Goal: Information Seeking & Learning: Learn about a topic

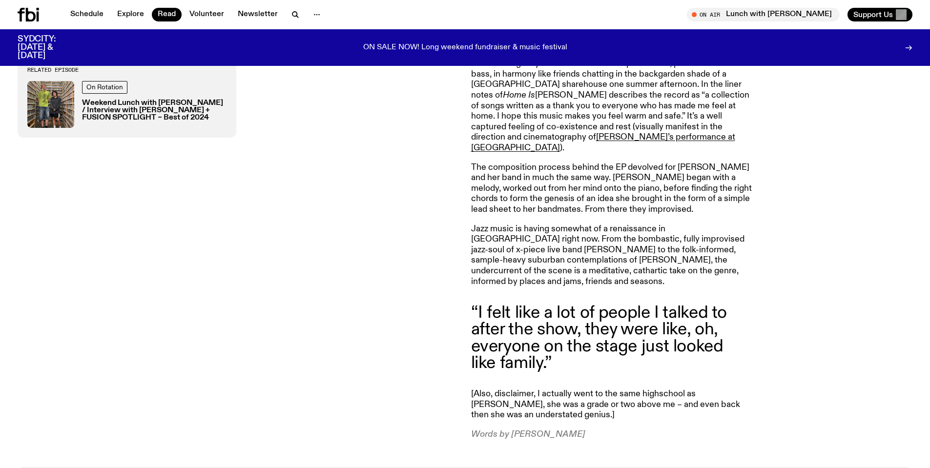
scroll to position [824, 0]
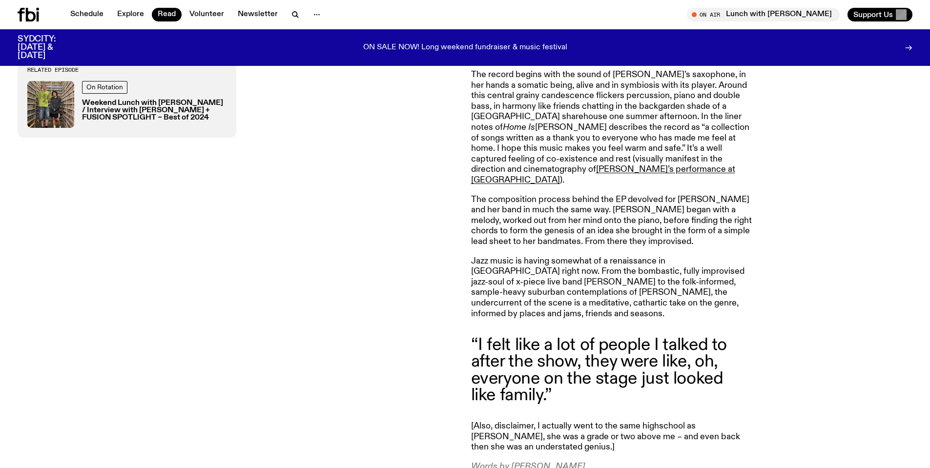
click at [22, 9] on icon at bounding box center [21, 15] width 7 height 14
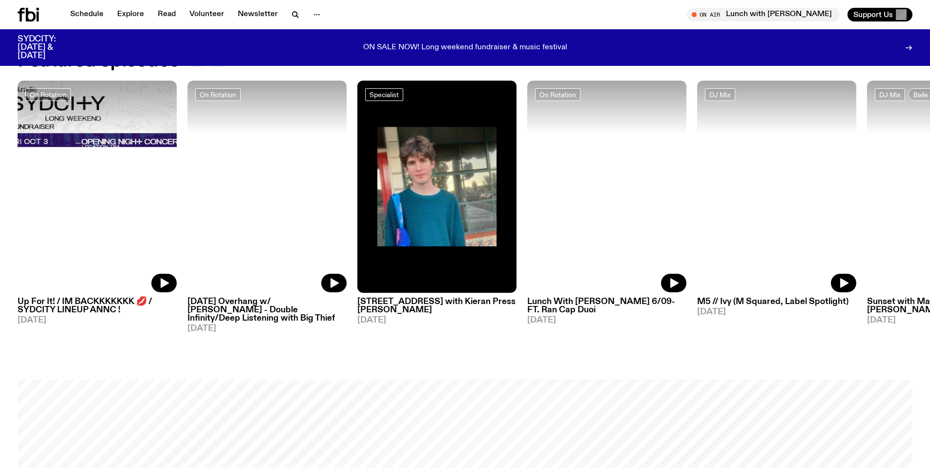
scroll to position [582, 0]
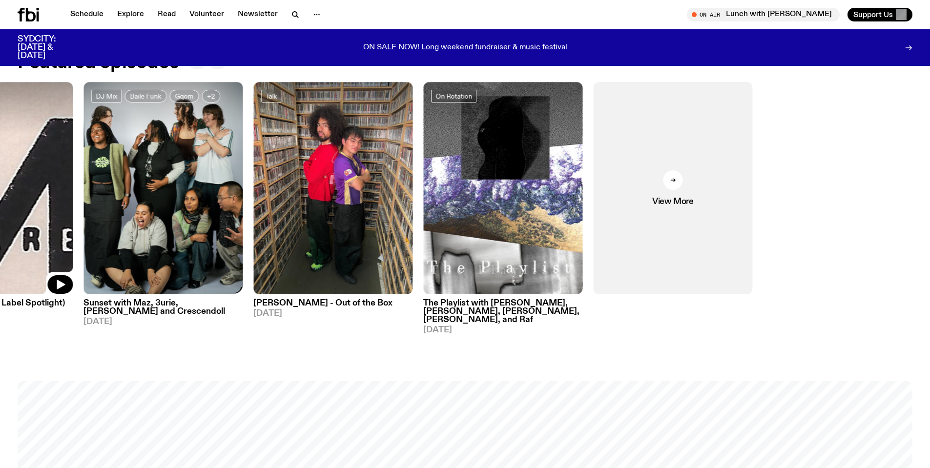
drag, startPoint x: 913, startPoint y: 182, endPoint x: 47, endPoint y: 242, distance: 868.7
click at [44, 244] on div "On Rotation Up For It! / IM BACKKKKKKK 💋 / SYDCITY LINEUP ANNC ! [DATE] On Rota…" at bounding box center [465, 208] width 895 height 252
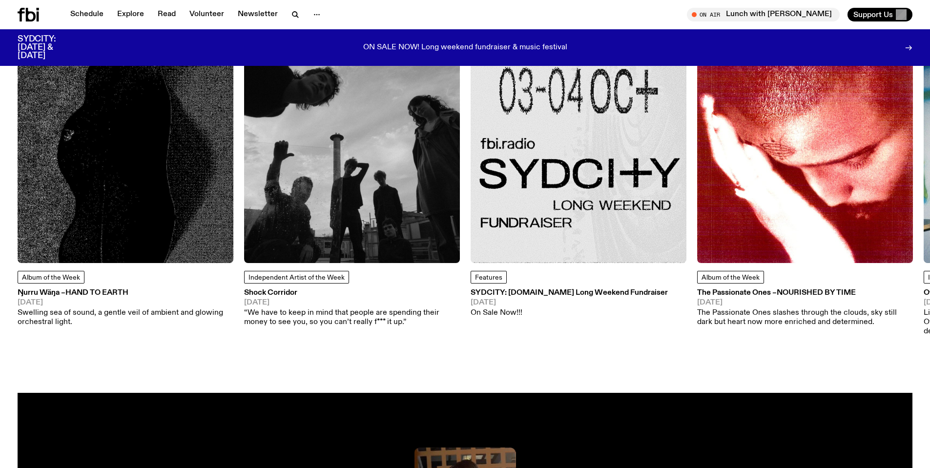
scroll to position [1510, 0]
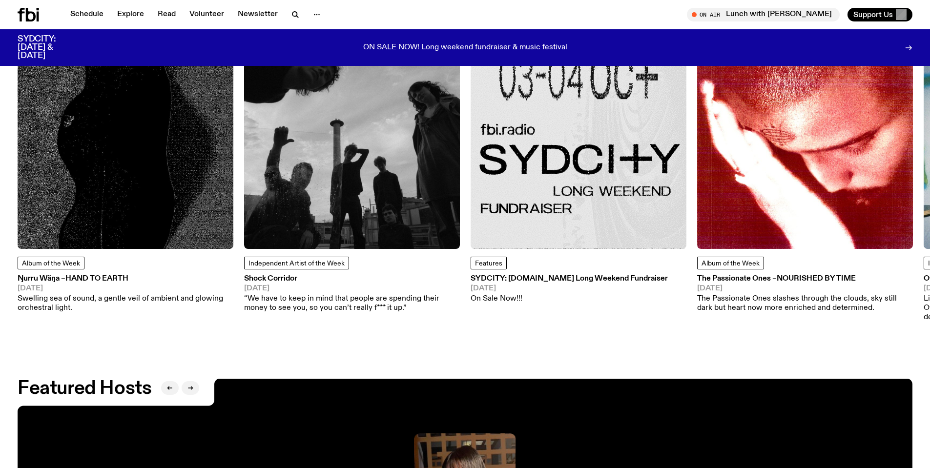
click at [60, 274] on div "Album of the Week Ŋurru Wäŋa – Hand To Earth [DATE] Swelling sea of sound, a ge…" at bounding box center [126, 285] width 216 height 56
click at [71, 280] on span "Hand To Earth" at bounding box center [96, 279] width 63 height 8
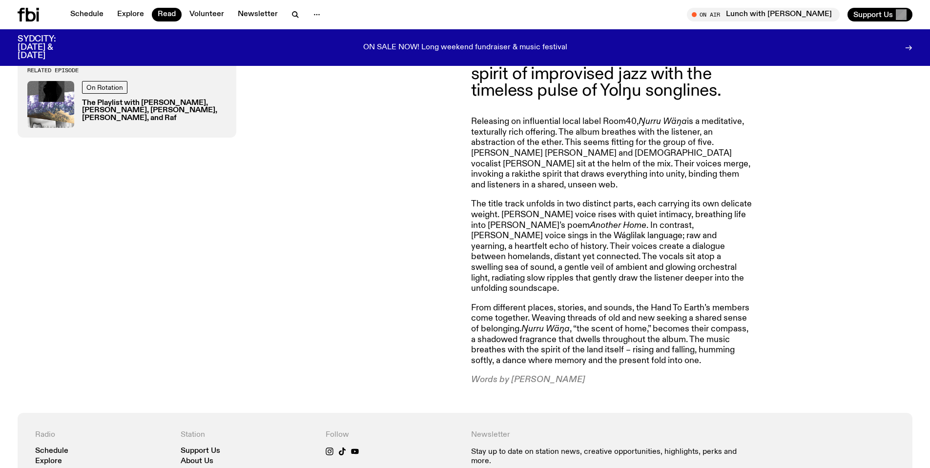
scroll to position [535, 0]
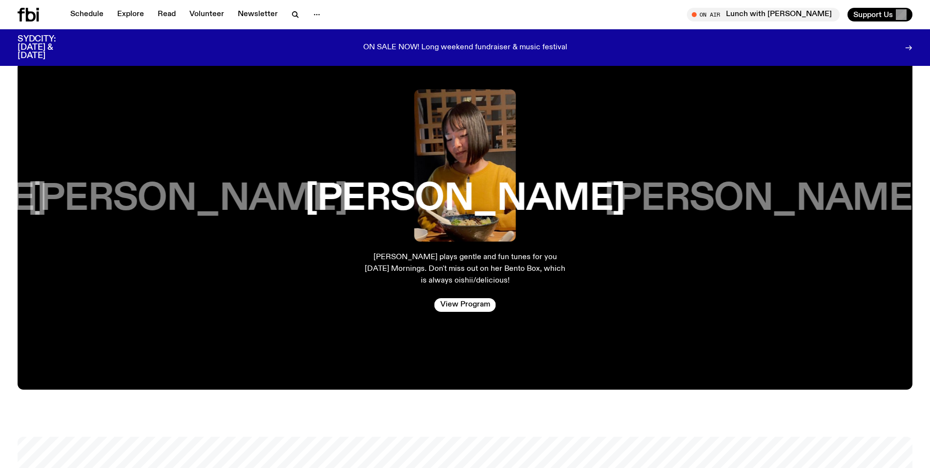
scroll to position [1852, 0]
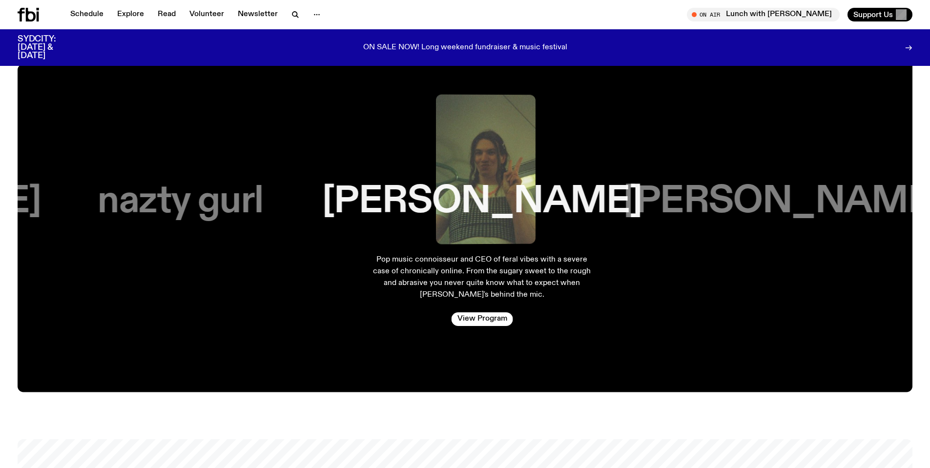
drag, startPoint x: 705, startPoint y: 201, endPoint x: 0, endPoint y: 272, distance: 709.0
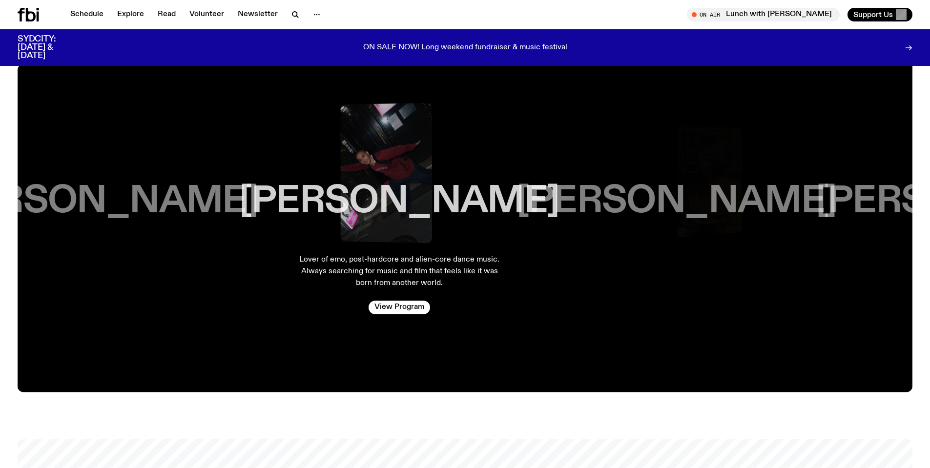
drag, startPoint x: 804, startPoint y: 232, endPoint x: 33, endPoint y: 270, distance: 771.8
click at [290, 270] on div "[PERSON_NAME] Lover of emo, post-hardcore and alien-core dance music. Always se…" at bounding box center [399, 215] width 219 height 262
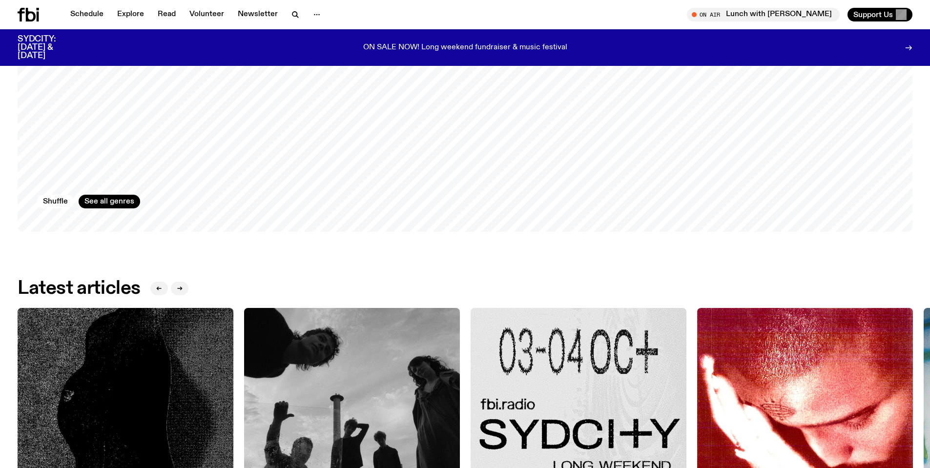
scroll to position [1479, 0]
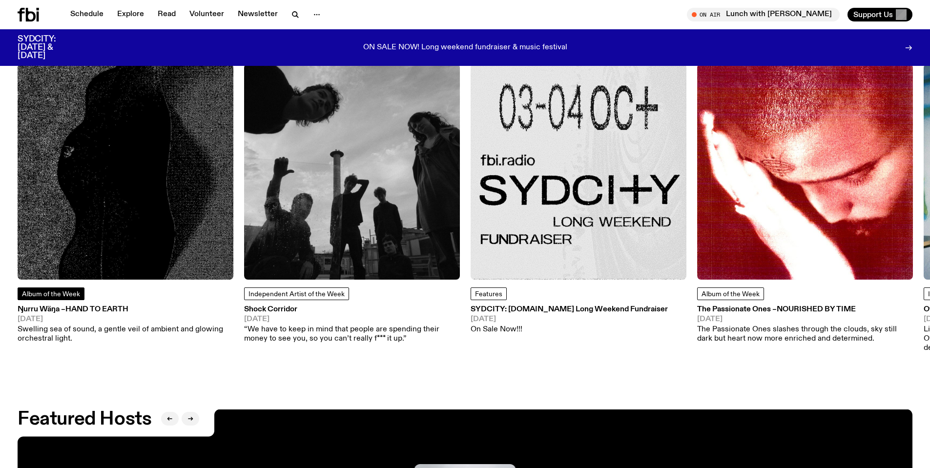
click at [36, 298] on link "Album of the Week" at bounding box center [51, 294] width 67 height 13
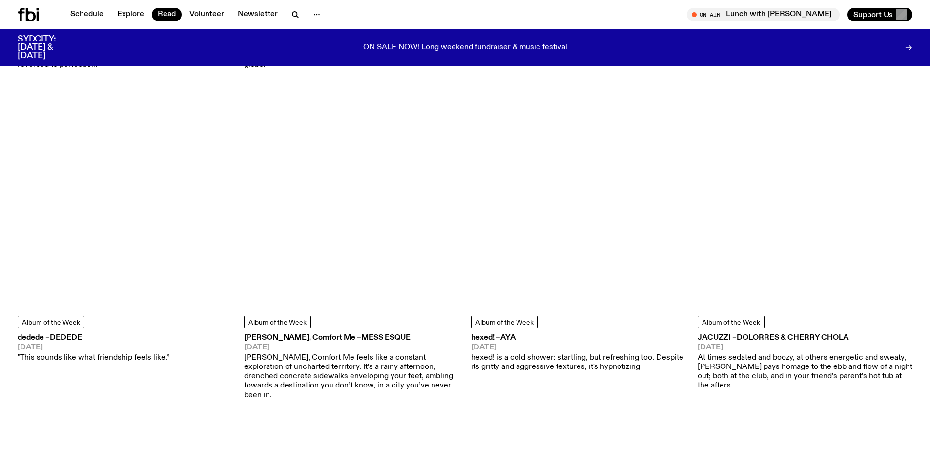
scroll to position [1608, 0]
